Goal: Navigation & Orientation: Go to known website

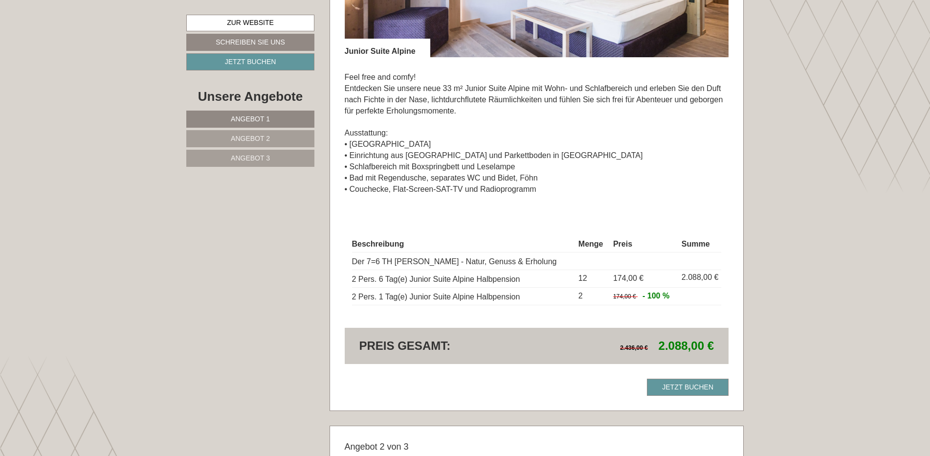
scroll to position [917, 0]
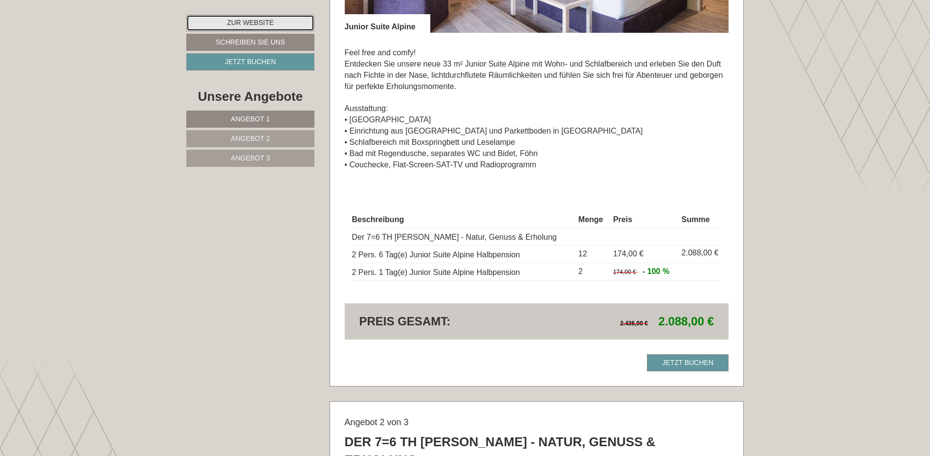
click at [223, 18] on link "Zur Website" at bounding box center [250, 23] width 128 height 17
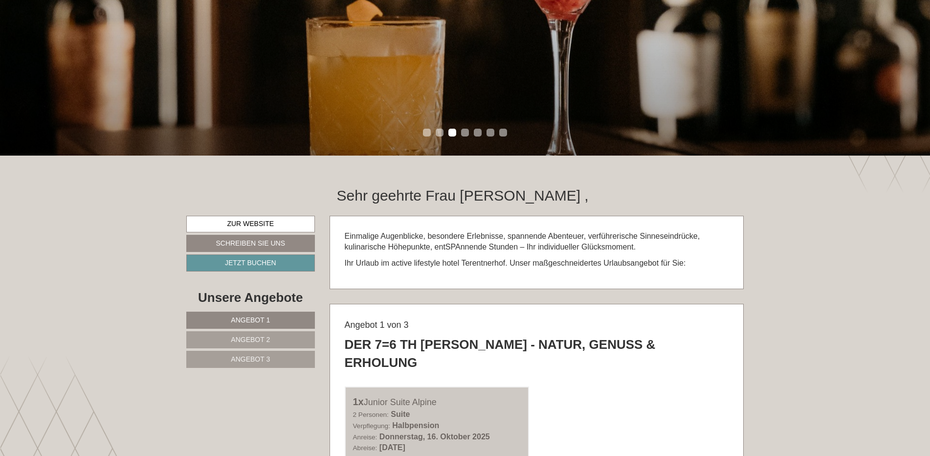
scroll to position [257, 0]
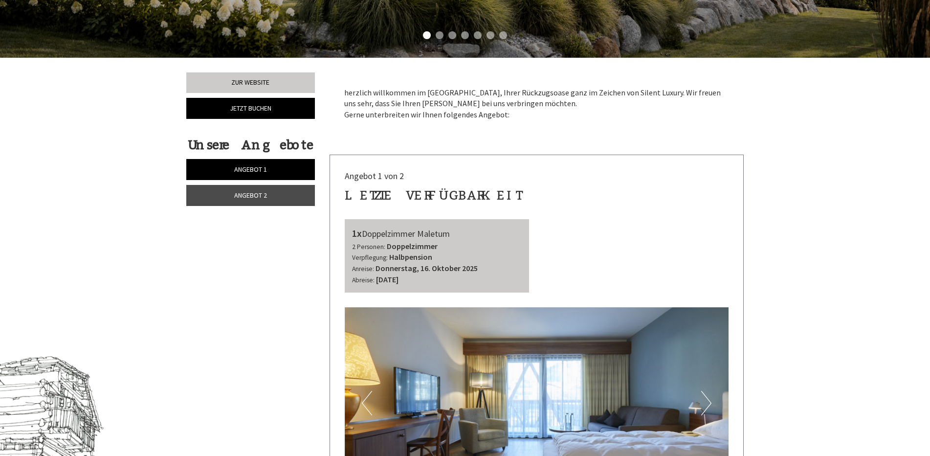
scroll to position [281, 0]
